Goal: Information Seeking & Learning: Understand process/instructions

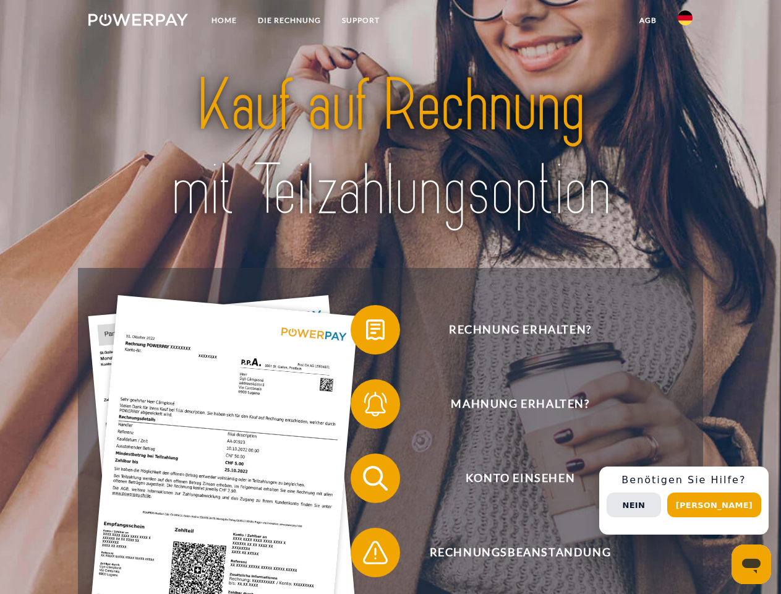
click at [138, 22] on img at bounding box center [138, 20] width 100 height 12
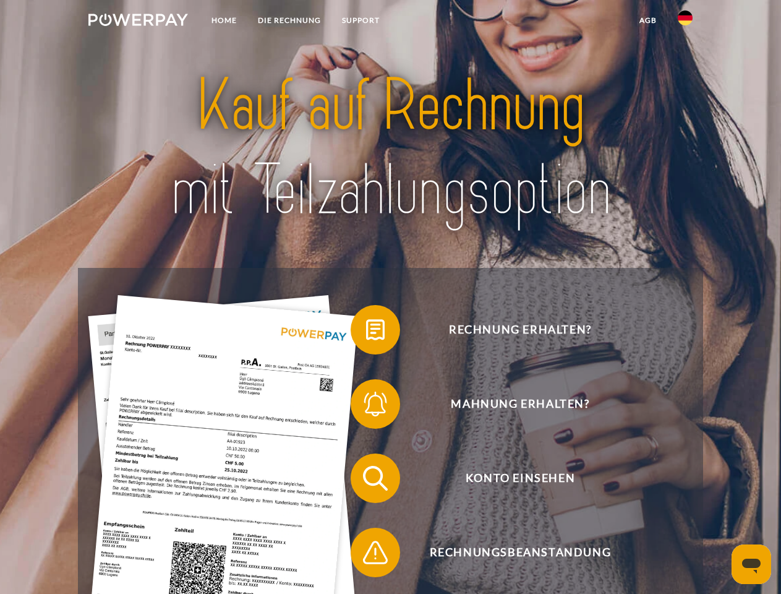
click at [685, 22] on img at bounding box center [685, 18] width 15 height 15
click at [648, 20] on link "agb" at bounding box center [648, 20] width 38 height 22
click at [366, 332] on span at bounding box center [357, 330] width 62 height 62
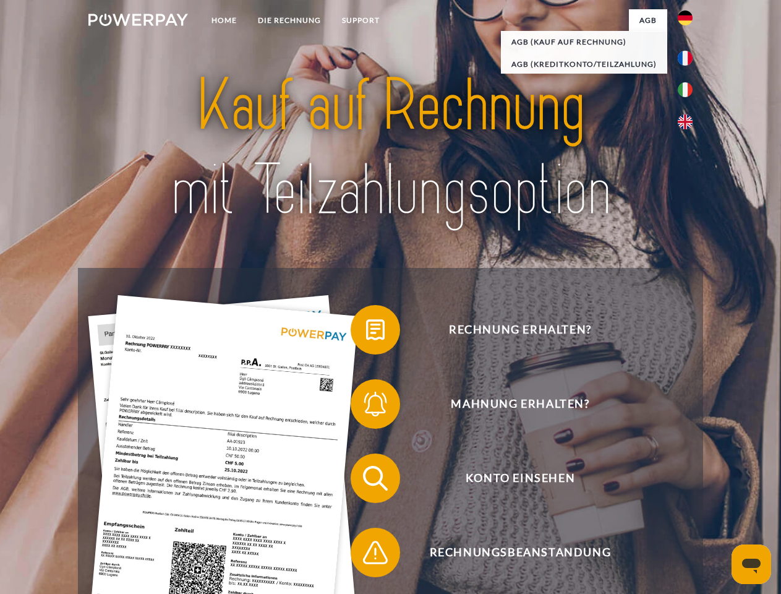
click at [366, 406] on span at bounding box center [357, 404] width 62 height 62
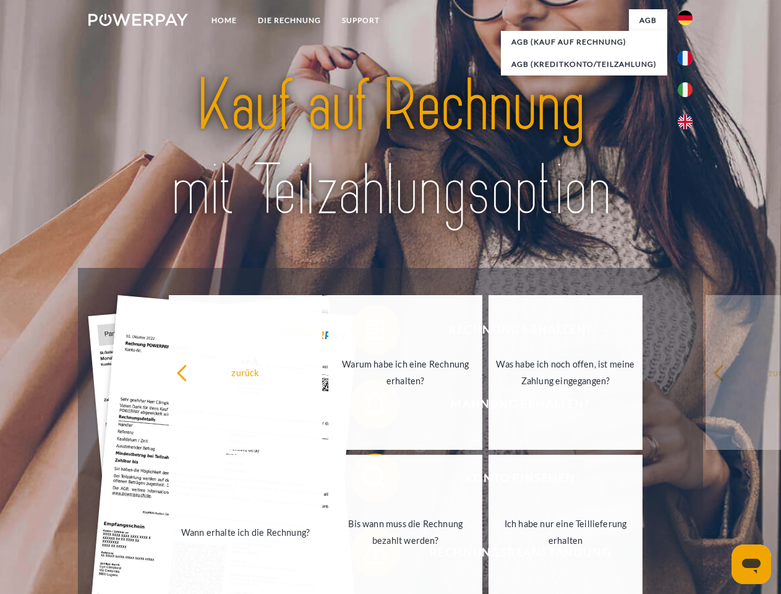
click at [366, 481] on link "Bis wann muss die Rechnung bezahlt werden?" at bounding box center [406, 532] width 154 height 155
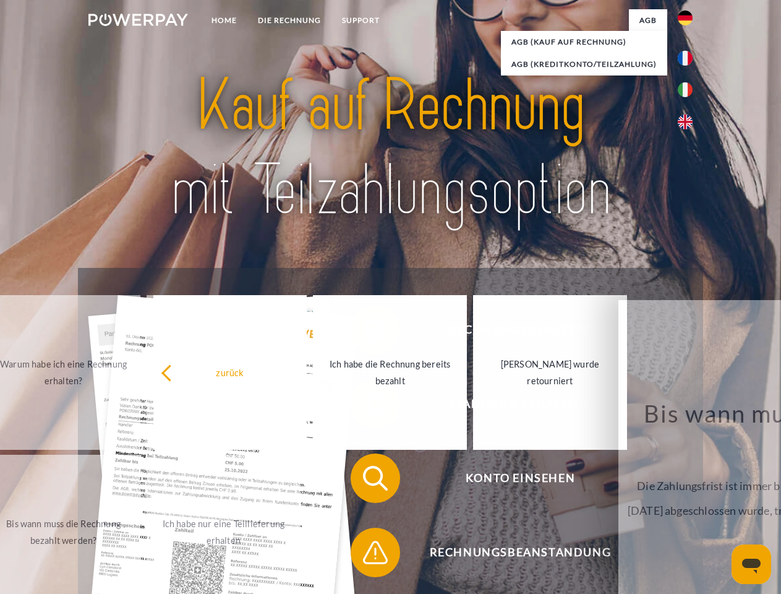
click at [366, 555] on span at bounding box center [357, 553] width 62 height 62
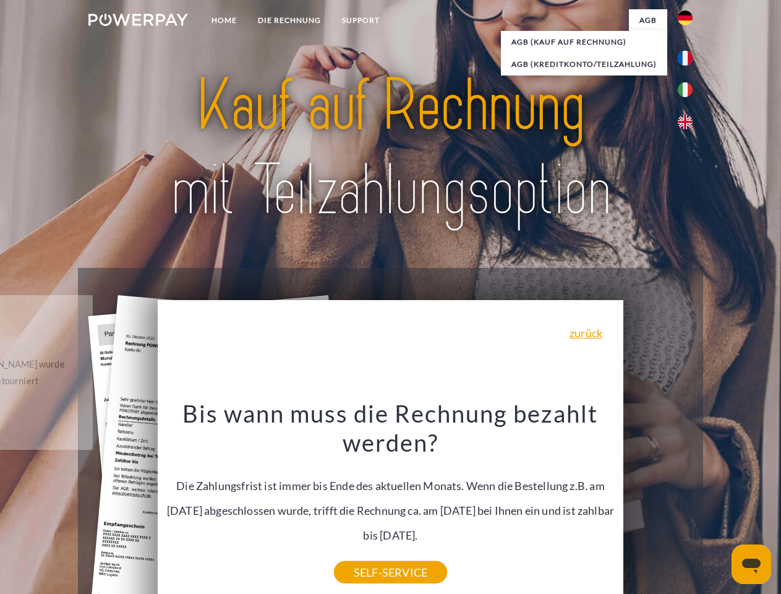
click at [689, 501] on div "Rechnung erhalten? Mahnung erhalten? Konto einsehen" at bounding box center [390, 515] width 625 height 495
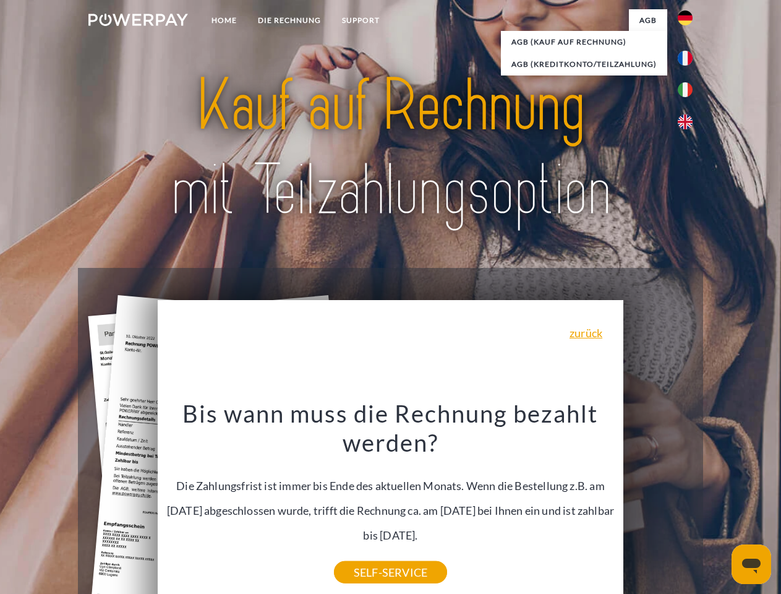
click at [658, 503] on span "Konto einsehen" at bounding box center [520, 477] width 303 height 49
click at [719, 505] on header "Home DIE RECHNUNG SUPPORT" at bounding box center [390, 427] width 781 height 854
